Goal: Communication & Community: Answer question/provide support

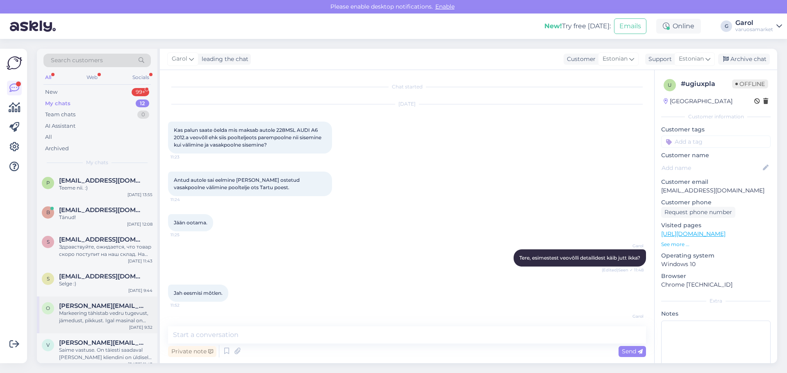
scroll to position [1472, 0]
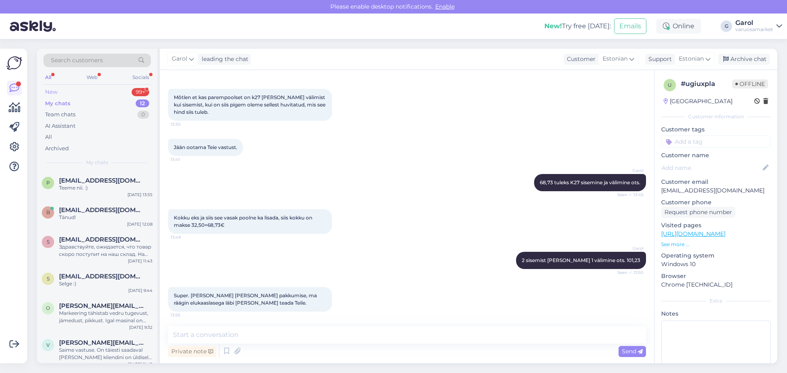
click at [116, 88] on div "New 99+" at bounding box center [96, 91] width 107 height 11
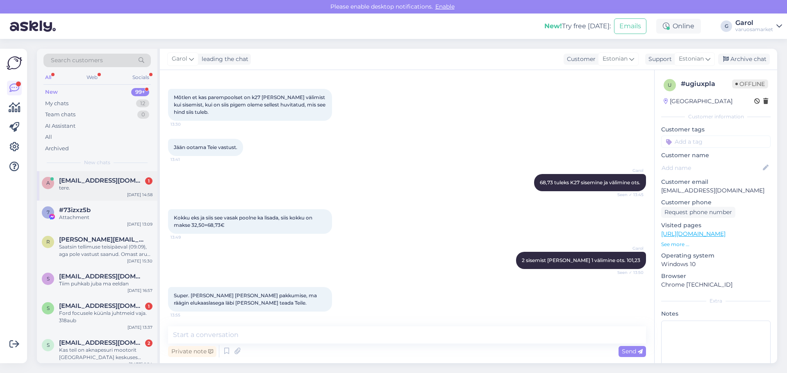
click at [103, 184] on span "[EMAIL_ADDRESS][DOMAIN_NAME]" at bounding box center [101, 180] width 85 height 7
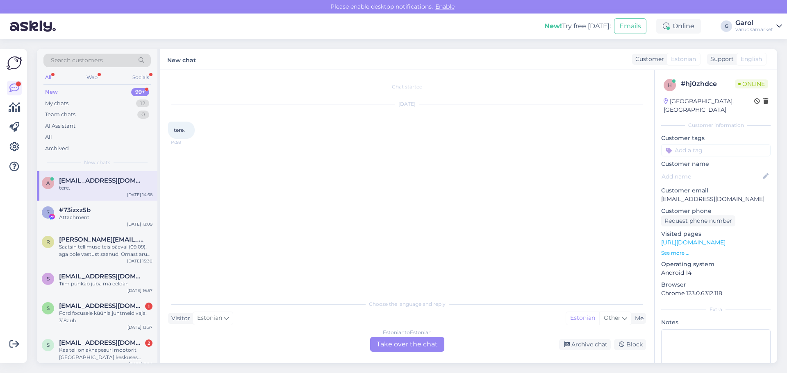
click at [402, 345] on div "Estonian to Estonian Take over the chat" at bounding box center [407, 344] width 74 height 15
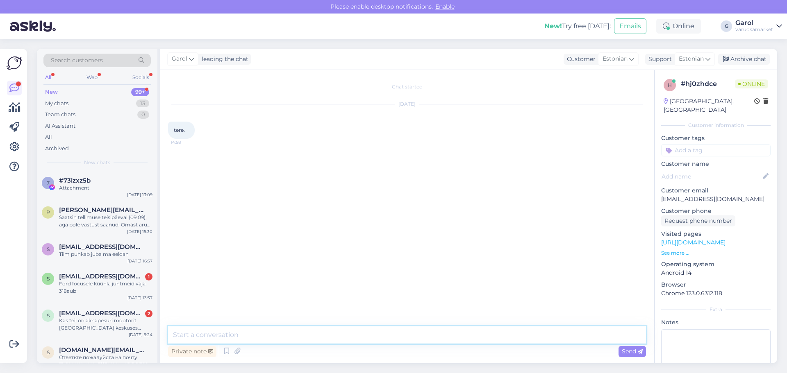
click at [392, 338] on textarea at bounding box center [407, 335] width 478 height 17
type textarea "Tere"
click at [673, 250] on p "See more ..." at bounding box center [715, 253] width 109 height 7
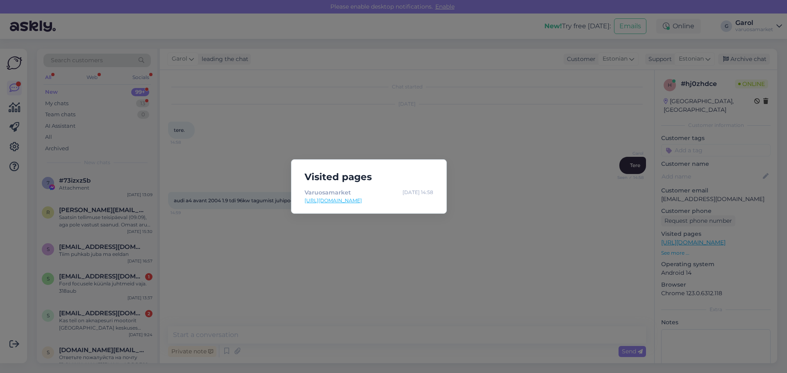
click at [434, 255] on div "Visited pages Varuosamarket [DATE] 14:58 [URL][DOMAIN_NAME]" at bounding box center [393, 186] width 787 height 373
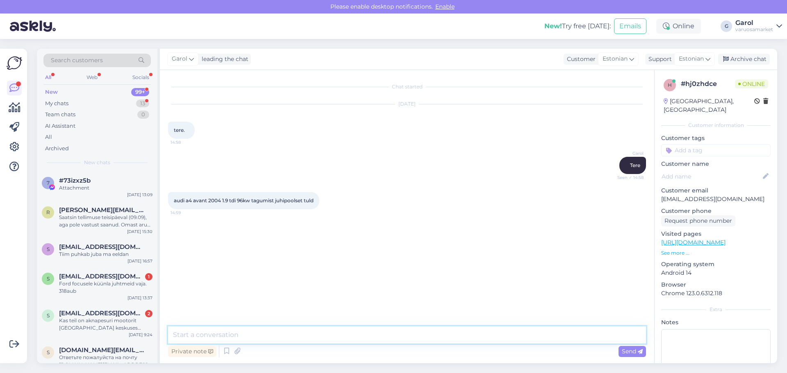
click at [327, 341] on textarea at bounding box center [407, 335] width 478 height 17
type textarea "Kirjutage auto reg [PERSON_NAME]."
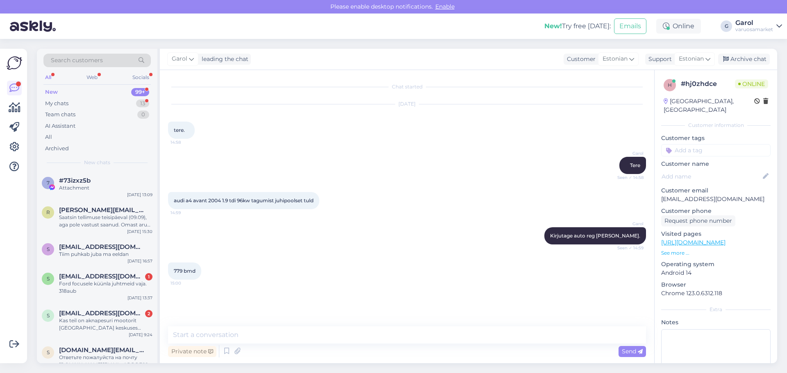
click at [190, 272] on span "779 bmd" at bounding box center [185, 271] width 22 height 6
copy div "779 bmd 15:00"
click at [318, 333] on textarea at bounding box center [407, 335] width 478 height 17
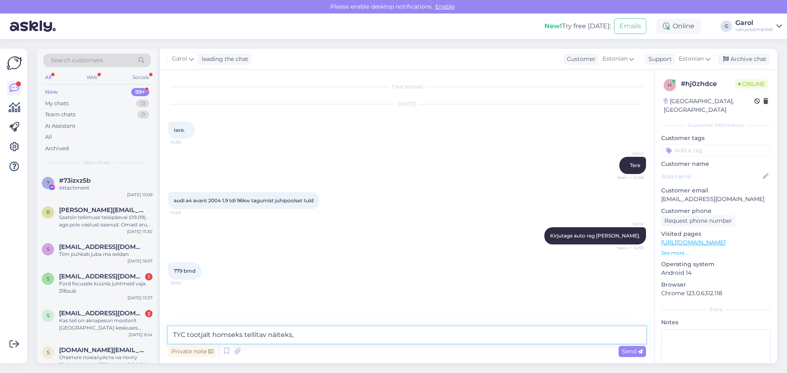
click at [388, 331] on textarea "TYC tootjalt homseks tellitav näiteks," at bounding box center [407, 335] width 478 height 17
type textarea "TYC tootjalt homseks tellitav näiteks, 58,80"
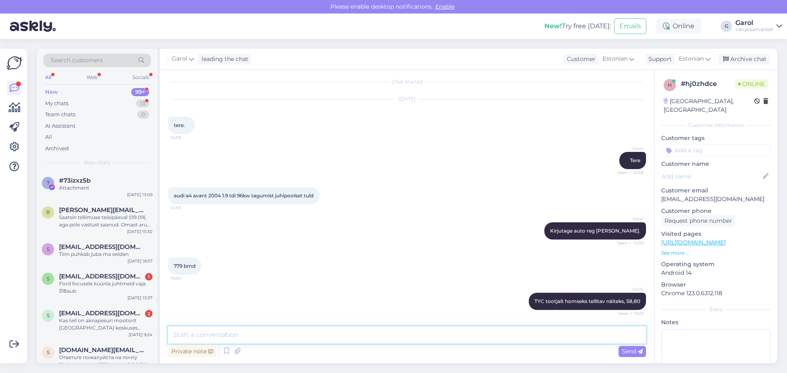
scroll to position [40, 0]
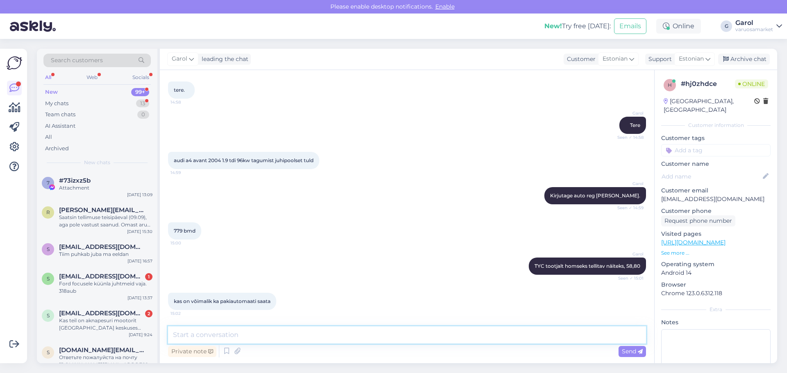
click at [256, 334] on textarea at bounding box center [407, 335] width 478 height 17
type textarea "Saab ikka"
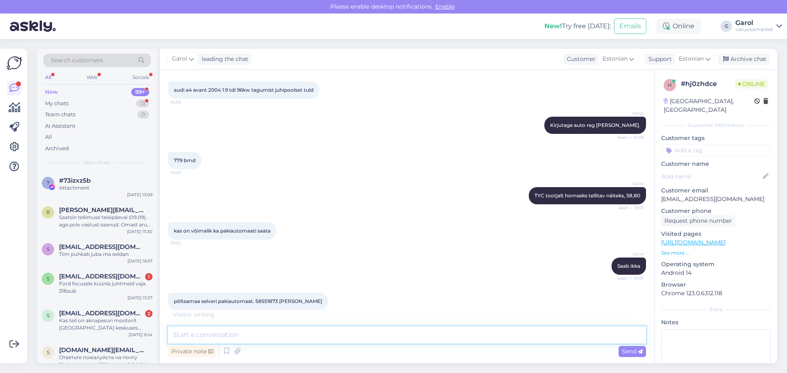
scroll to position [146, 0]
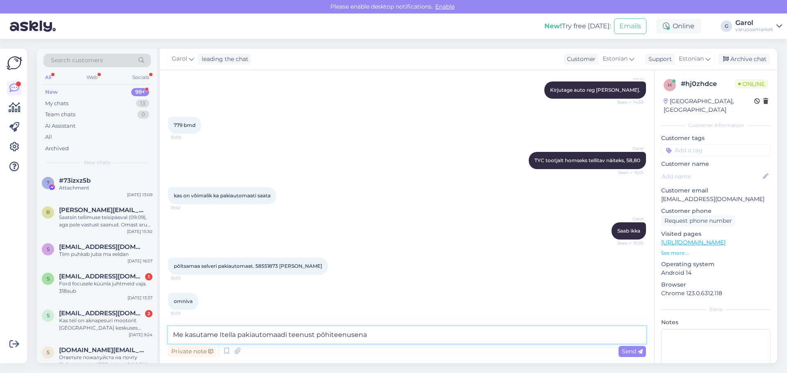
type textarea "Me kasutame Itella pakiautomaadi teenust põhiteenusena."
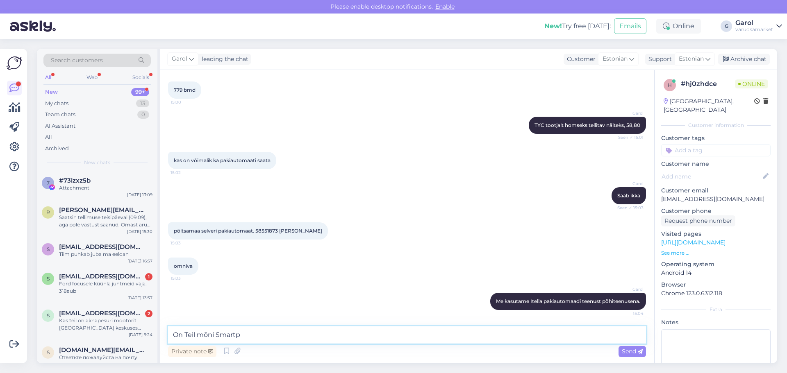
click at [255, 331] on textarea "On Teil mõni Smartp" at bounding box center [407, 335] width 478 height 17
type textarea "On Teil mõni Smartposti automaat lähedal?"
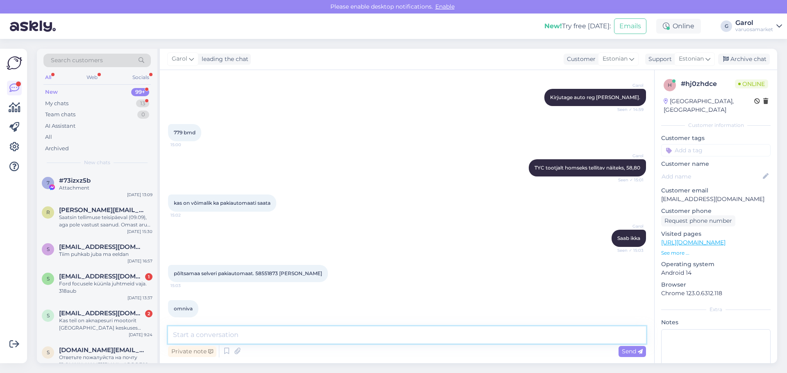
scroll to position [259, 0]
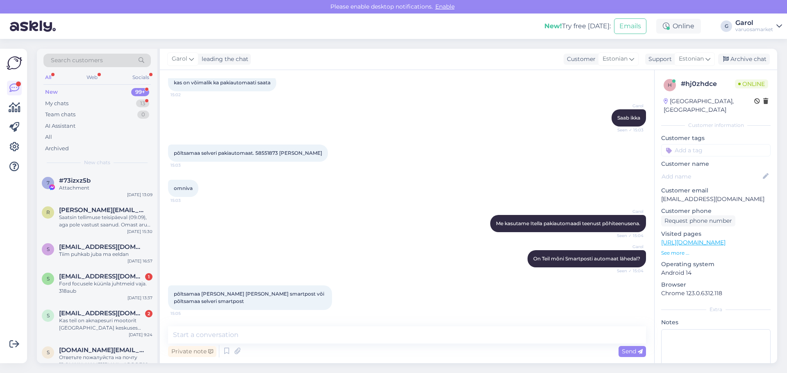
drag, startPoint x: 283, startPoint y: 154, endPoint x: 324, endPoint y: 152, distance: 41.5
click at [322, 152] on span "põltsamaa selveri pakiautomaat. 58551873 [PERSON_NAME]" at bounding box center [248, 153] width 148 height 6
copy span "[PERSON_NAME]"
click at [360, 333] on textarea at bounding box center [407, 335] width 478 height 17
type textarea "Saatmisega oleks kokku 62,20"
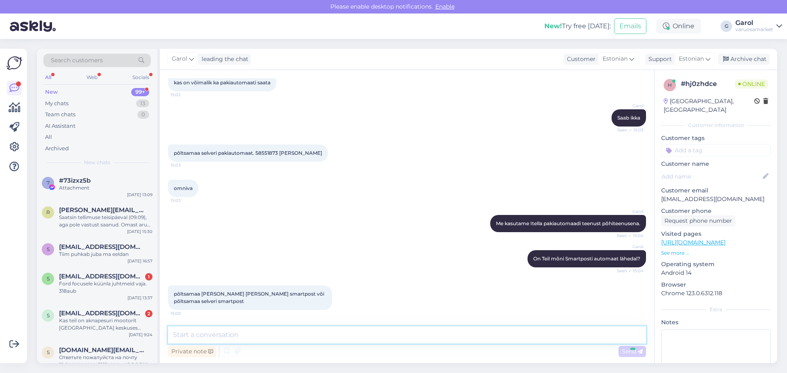
scroll to position [294, 0]
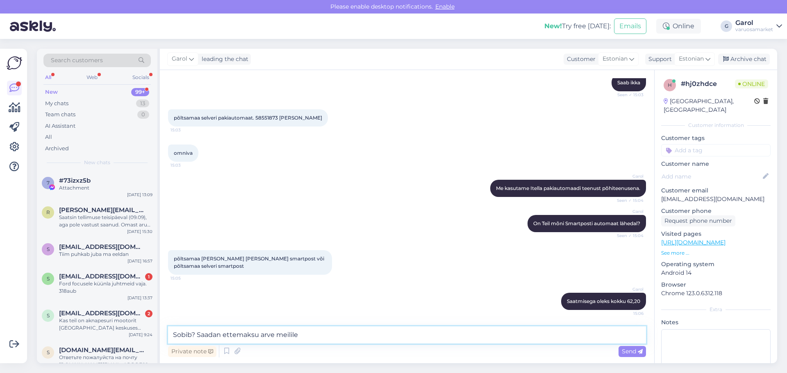
type textarea "Sobib? Saadan ettemaksu arve meilile?"
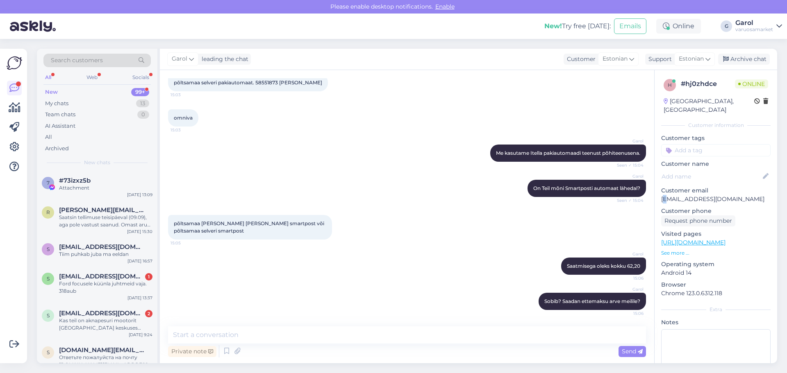
click at [667, 195] on p "[EMAIL_ADDRESS][DOMAIN_NAME]" at bounding box center [715, 199] width 109 height 9
click at [662, 195] on p "[EMAIL_ADDRESS][DOMAIN_NAME]" at bounding box center [715, 199] width 109 height 9
drag, startPoint x: 661, startPoint y: 191, endPoint x: 727, endPoint y: 193, distance: 66.0
click at [727, 195] on p "[EMAIL_ADDRESS][DOMAIN_NAME]" at bounding box center [715, 199] width 109 height 9
copy p "[EMAIL_ADDRESS][DOMAIN_NAME]"
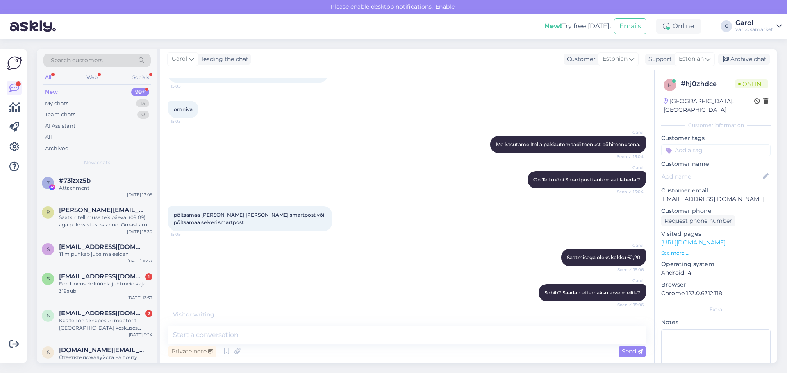
click at [264, 92] on div "omniva 15:03" at bounding box center [407, 109] width 478 height 35
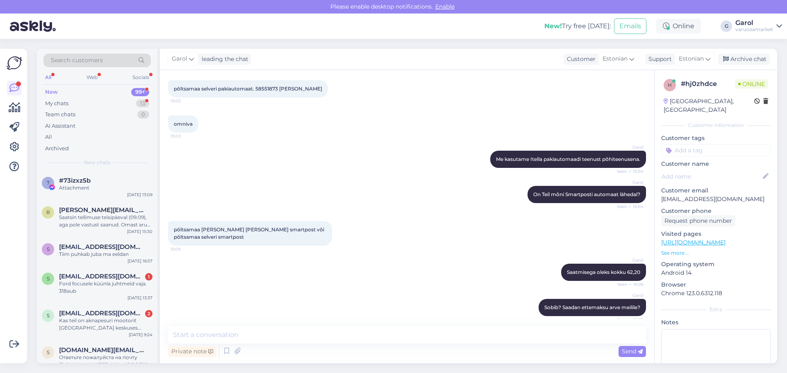
scroll to position [201, 0]
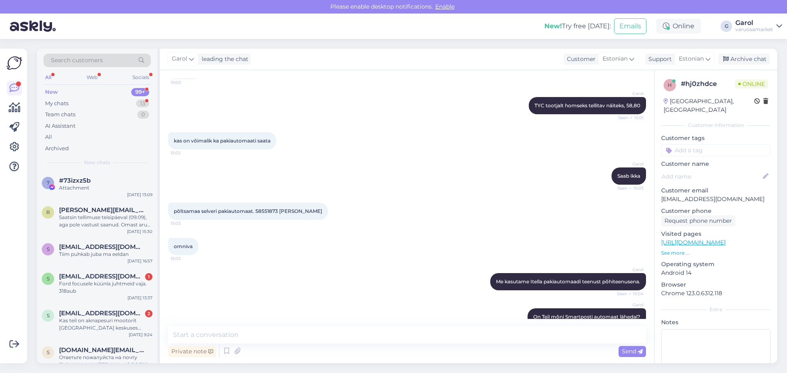
click at [263, 210] on span "põltsamaa selveri pakiautomaat. 58551873 [PERSON_NAME]" at bounding box center [248, 211] width 148 height 6
click at [264, 218] on div "põltsamaa selveri pakiautomaat. 58551873 [PERSON_NAME] 15:03" at bounding box center [248, 211] width 160 height 17
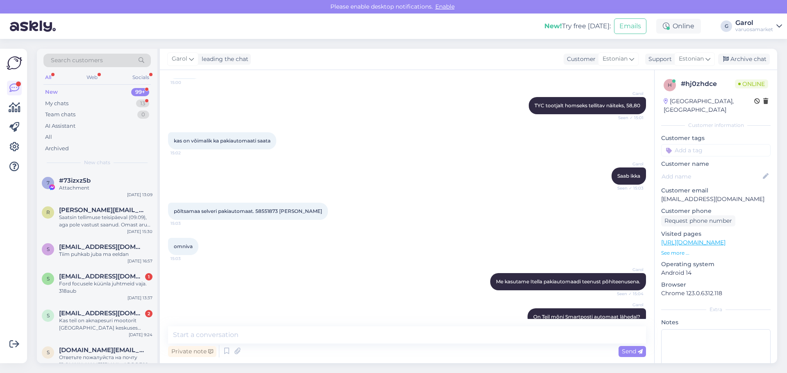
click at [264, 212] on span "põltsamaa selveri pakiautomaat. 58551873 [PERSON_NAME]" at bounding box center [248, 211] width 148 height 6
copy span "58551873"
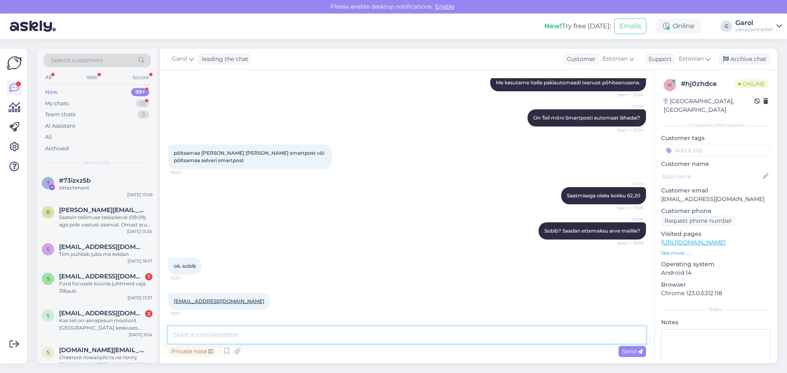
click at [286, 340] on textarea at bounding box center [407, 335] width 478 height 17
type textarea "Ettemaksu arve saadetud. [PERSON_NAME] tellitud meile homseks [PERSON_NAME] hom…"
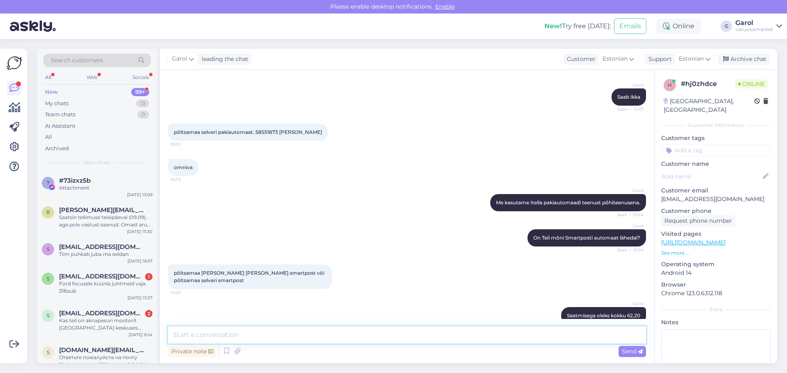
scroll to position [279, 0]
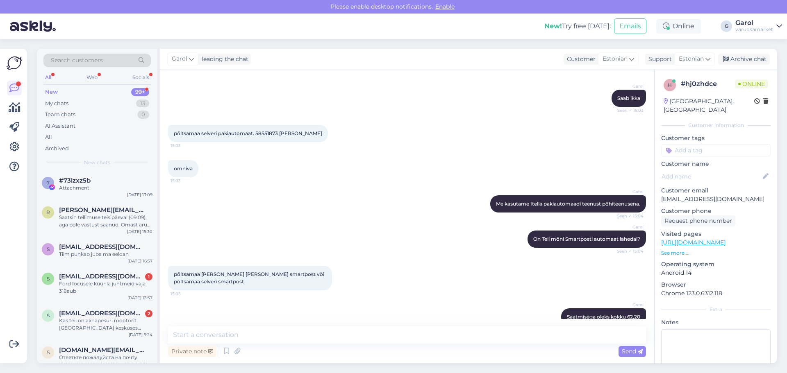
drag, startPoint x: 280, startPoint y: 134, endPoint x: 328, endPoint y: 133, distance: 47.5
click at [328, 133] on div "põltsamaa selveri pakiautomaat. 58551873 [PERSON_NAME] 15:03" at bounding box center [248, 133] width 160 height 17
copy span "[PERSON_NAME]"
click at [263, 131] on span "põltsamaa selveri pakiautomaat. 58551873 [PERSON_NAME]" at bounding box center [248, 133] width 148 height 6
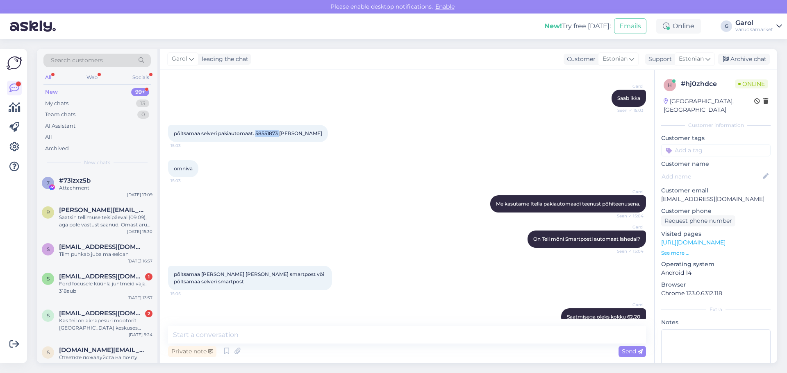
copy span "58551873"
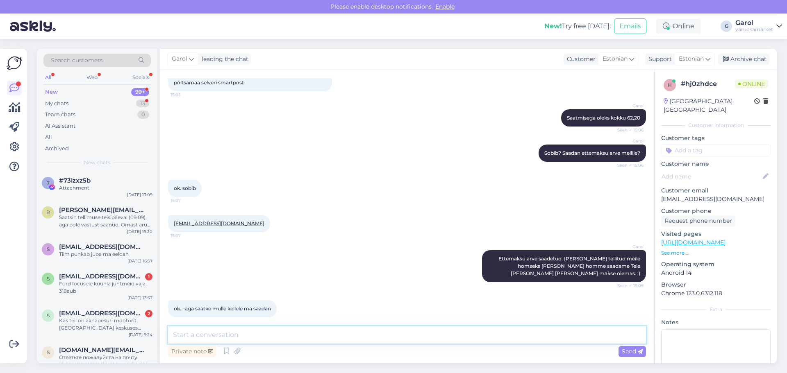
click at [254, 334] on textarea at bounding box center [407, 335] width 478 height 17
type textarea "[PERSON_NAME] on kõik andmed olemas."
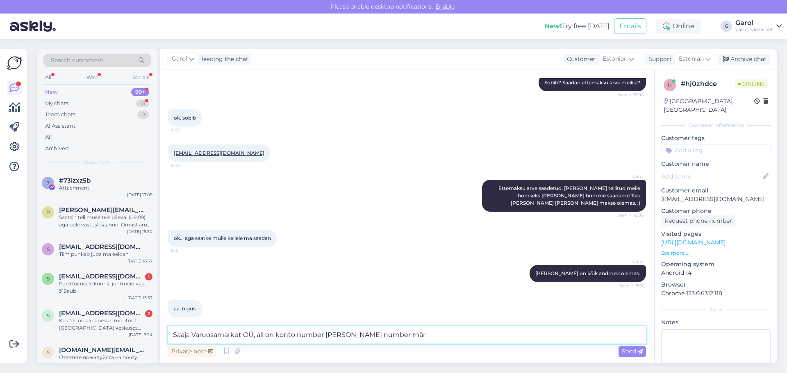
scroll to position [583, 0]
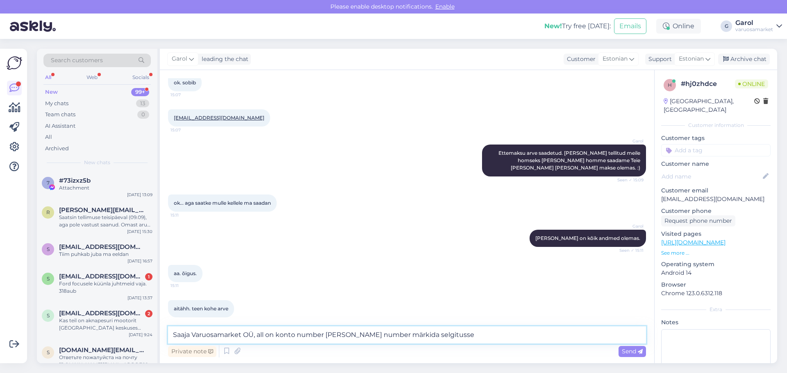
type textarea "Saaja Varuosamarket OÜ, all on konto number [PERSON_NAME] number märkida selgit…"
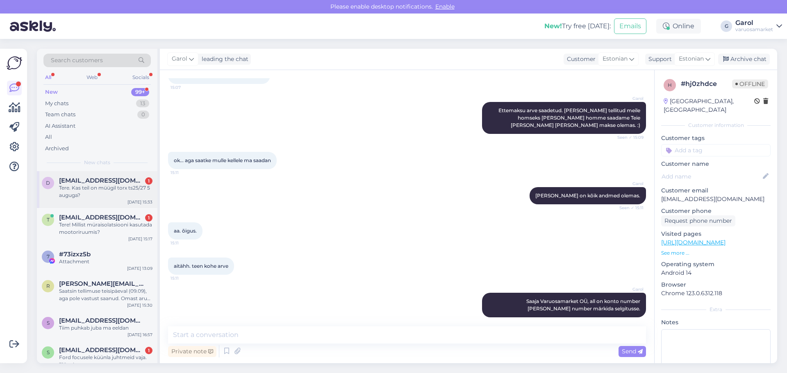
click at [100, 191] on div "Tere. Kas teil on müügil torx ts25/27 5 auguga?" at bounding box center [105, 191] width 93 height 15
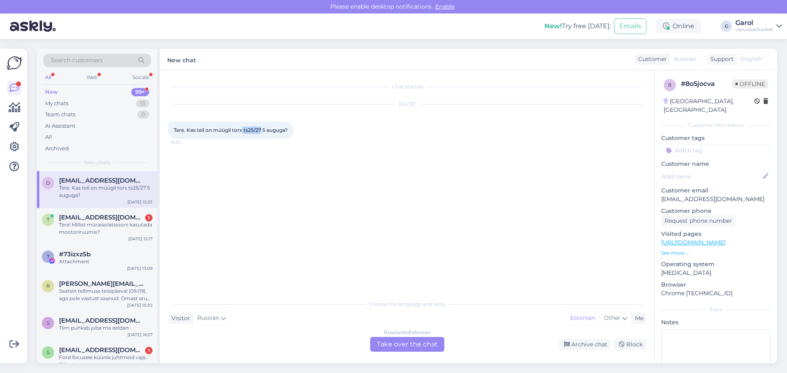
drag, startPoint x: 243, startPoint y: 131, endPoint x: 261, endPoint y: 132, distance: 17.3
click at [261, 132] on span "Tere. Kas teil on müügil torx ts25/27 5 auguga?" at bounding box center [231, 130] width 114 height 6
copy span "ts25/27"
click at [399, 345] on div "Russian to Estonian Take over the chat" at bounding box center [407, 344] width 74 height 15
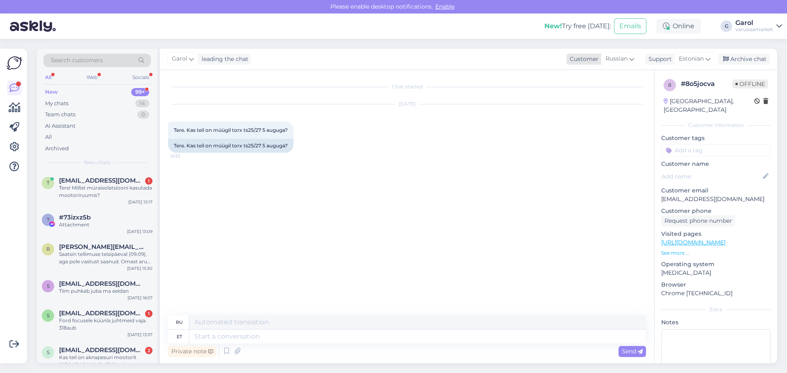
click at [611, 60] on span "Russian" at bounding box center [616, 58] width 22 height 9
click at [607, 75] on input at bounding box center [602, 76] width 77 height 13
type input "Est"
click at [601, 91] on link "Estonian" at bounding box center [602, 95] width 90 height 13
click at [392, 336] on textarea at bounding box center [407, 335] width 478 height 17
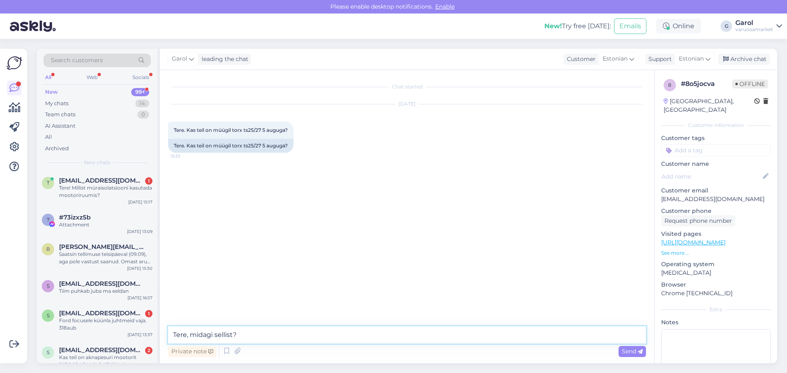
paste textarea "[URL][DOMAIN_NAME][PERSON_NAME]"
type textarea "Tere, midagi sellist? [URL][DOMAIN_NAME][PERSON_NAME]"
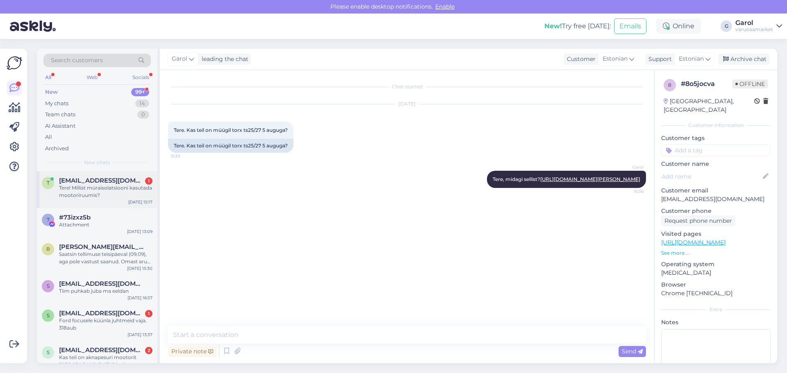
click at [113, 182] on span "[EMAIL_ADDRESS][DOMAIN_NAME]" at bounding box center [101, 180] width 85 height 7
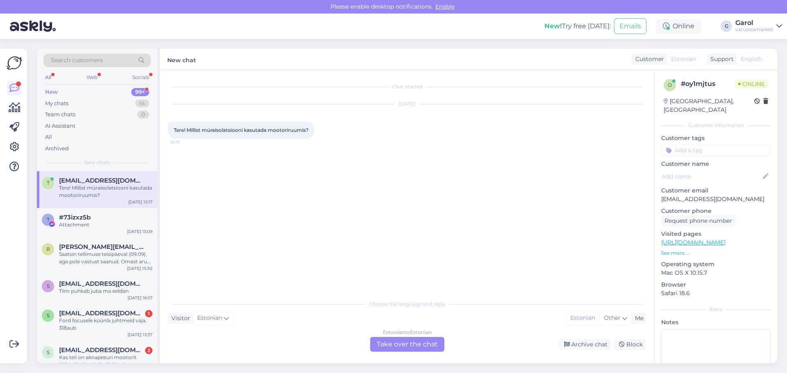
click at [401, 345] on div "Estonian to Estonian Take over the chat" at bounding box center [407, 344] width 74 height 15
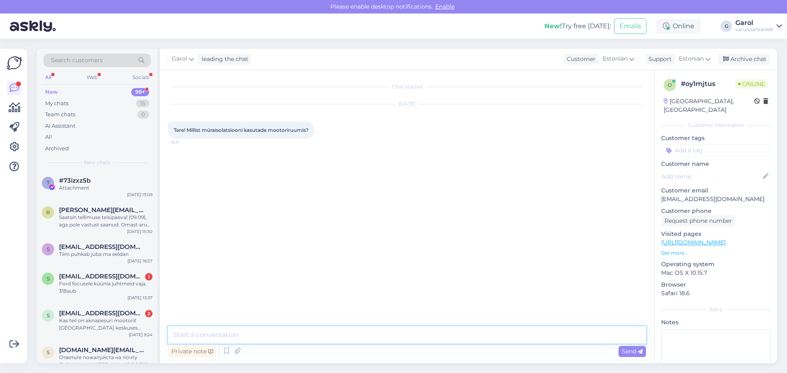
click at [363, 335] on textarea at bounding box center [407, 335] width 478 height 17
click at [344, 336] on textarea "Tere," at bounding box center [407, 335] width 478 height 17
type textarea "Tere, oleneb mida terviklahendusena [PERSON_NAME] on."
paste textarea "[URL][DOMAIN_NAME]"
type textarea "[URL][DOMAIN_NAME]"
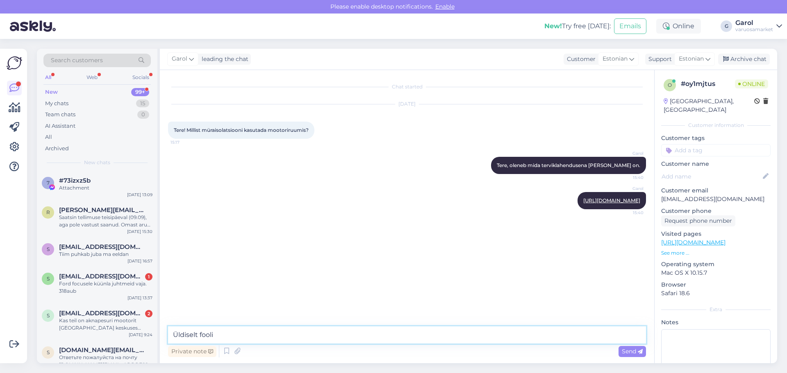
type textarea "Üldiselt fooliu"
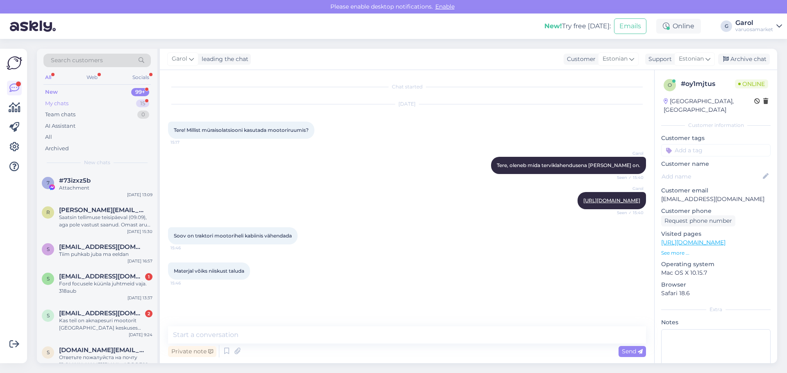
click at [126, 104] on div "My chats 15" at bounding box center [96, 103] width 107 height 11
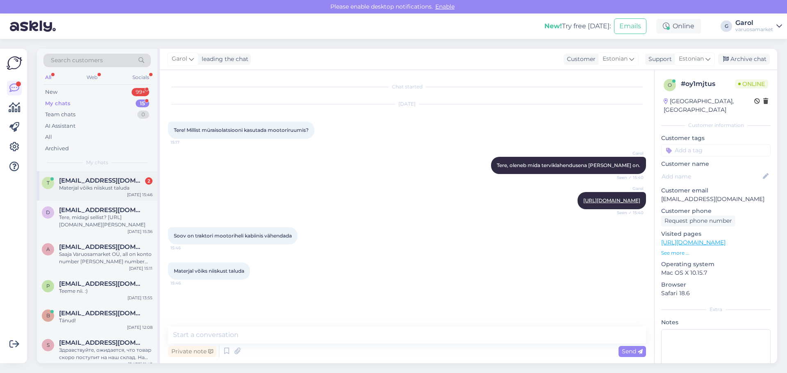
click at [103, 190] on div "Materjal võiks niiskust taluda" at bounding box center [105, 187] width 93 height 7
click at [590, 204] on link "[URL][DOMAIN_NAME]" at bounding box center [611, 200] width 57 height 6
click at [288, 343] on textarea at bounding box center [407, 335] width 478 height 17
paste textarea "[URL][DOMAIN_NAME]"
type textarea "[URL][DOMAIN_NAME]"
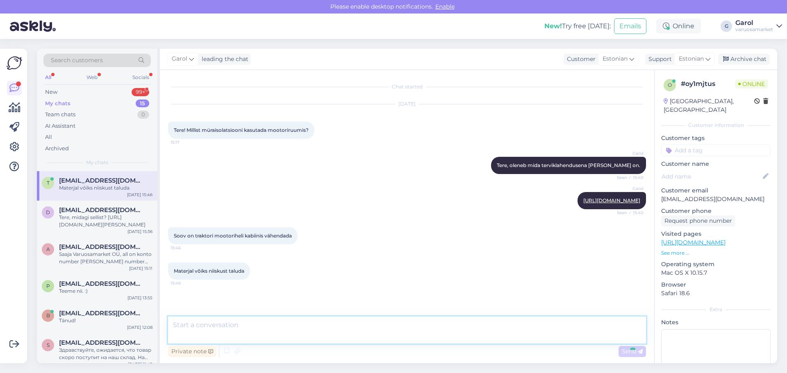
scroll to position [34, 0]
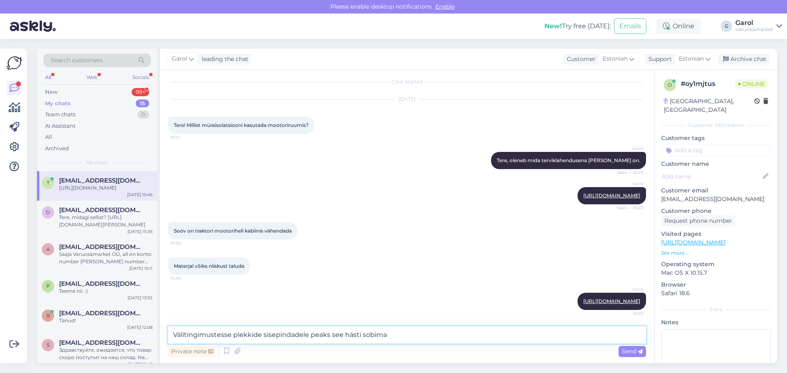
type textarea "Välitingimustesse plekkide sisepindadele peaks see hästi sobima."
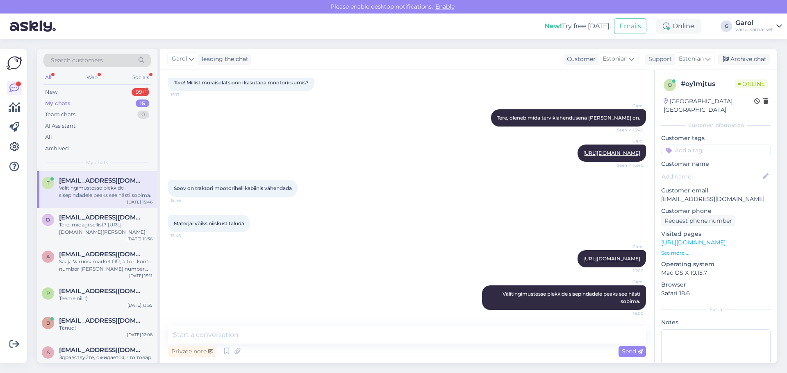
click at [674, 250] on p "See more ..." at bounding box center [715, 253] width 109 height 7
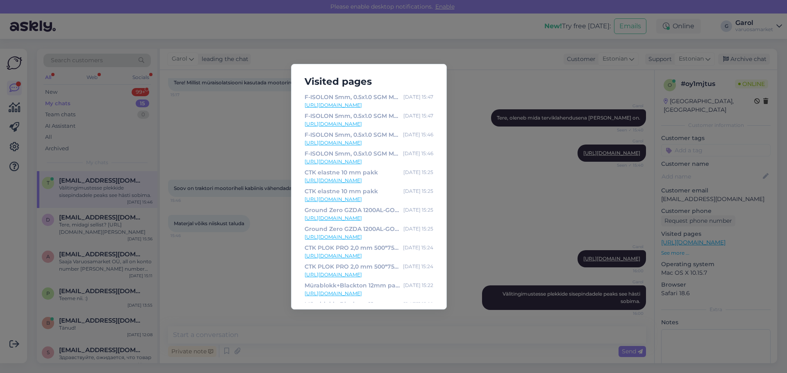
click at [488, 195] on div "Visited pages F-ISOLON 5mm, 0.5x1.0 SGM Mürasummutus- ja soojustusmatt [DATE] 1…" at bounding box center [393, 186] width 787 height 373
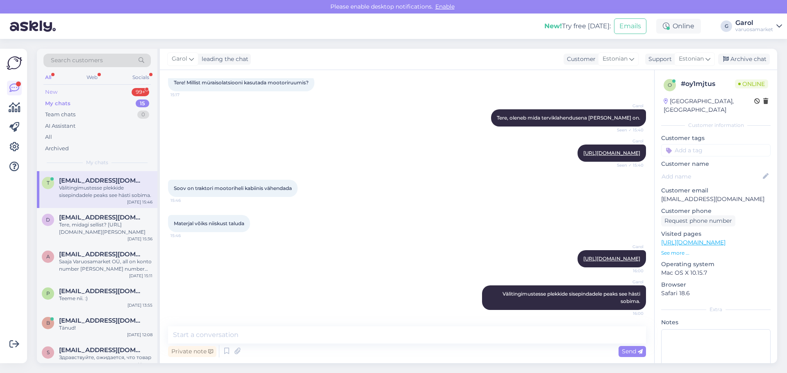
click at [113, 92] on div "New 99+" at bounding box center [96, 91] width 107 height 11
